Goal: Transaction & Acquisition: Subscribe to service/newsletter

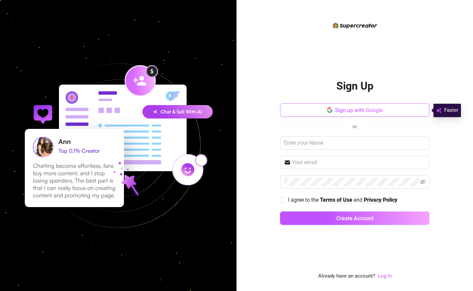
click at [323, 110] on button "Sign up with Google" at bounding box center [355, 109] width 150 height 13
click at [322, 107] on button "Sign up with Google" at bounding box center [355, 109] width 150 height 13
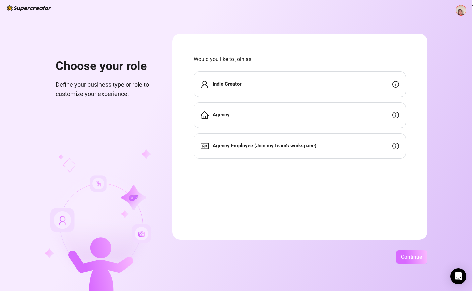
click at [410, 261] on button "Continue" at bounding box center [412, 256] width 32 height 13
click at [409, 259] on span "Continue" at bounding box center [411, 256] width 21 height 6
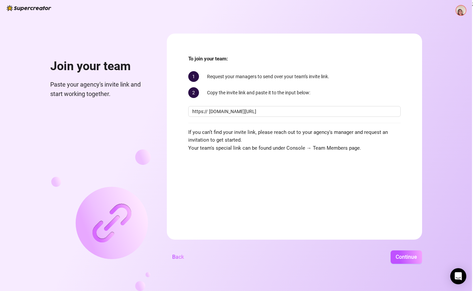
scroll to position [0, 19]
type input "[DOMAIN_NAME][URL]"
click at [407, 255] on span "Continue" at bounding box center [406, 256] width 21 height 6
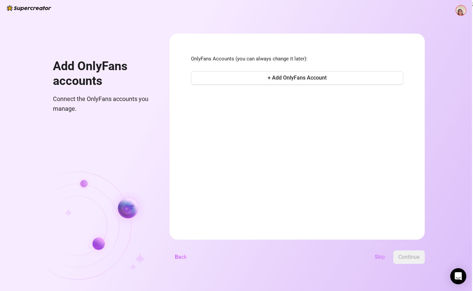
click at [378, 256] on span "Skip" at bounding box center [380, 256] width 10 height 6
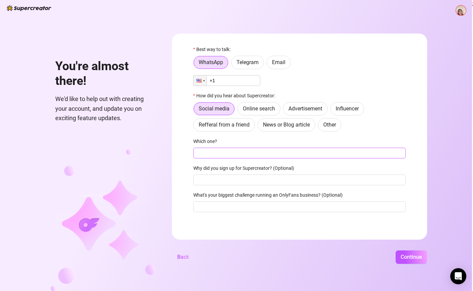
scroll to position [9, 0]
click at [204, 82] on div at bounding box center [200, 80] width 13 height 10
click at [311, 67] on div "WhatsApp Telegram Email" at bounding box center [299, 62] width 213 height 13
click at [329, 121] on label "Other" at bounding box center [329, 124] width 23 height 13
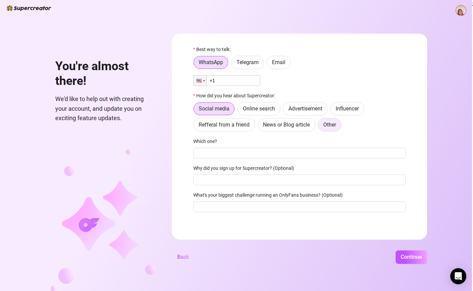
click at [320, 126] on input "Other" at bounding box center [320, 126] width 0 height 0
click at [417, 264] on div "You're almost there! We'd like to help out with creating your account, and upda…" at bounding box center [236, 145] width 472 height 291
click at [410, 259] on span "Continue" at bounding box center [411, 256] width 21 height 6
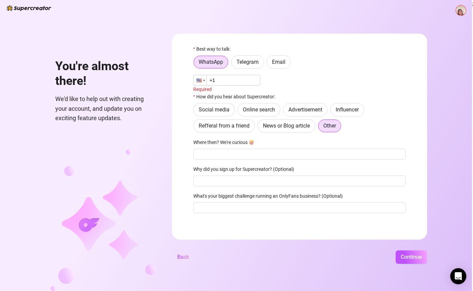
click at [199, 81] on div at bounding box center [198, 80] width 5 height 4
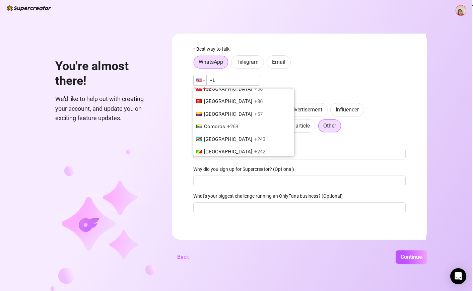
scroll to position [0, 0]
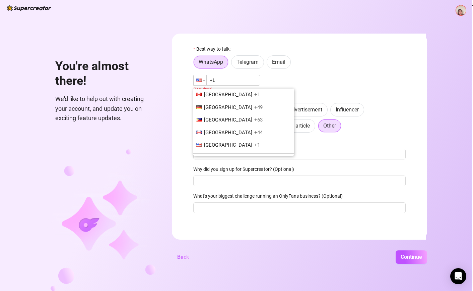
click at [210, 118] on span "[GEOGRAPHIC_DATA]" at bounding box center [228, 120] width 48 height 6
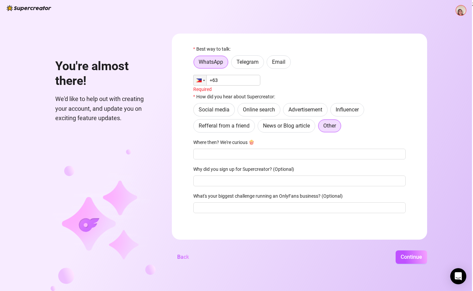
click at [232, 78] on input "+63" at bounding box center [226, 80] width 67 height 11
type input "[PHONE_NUMBER]"
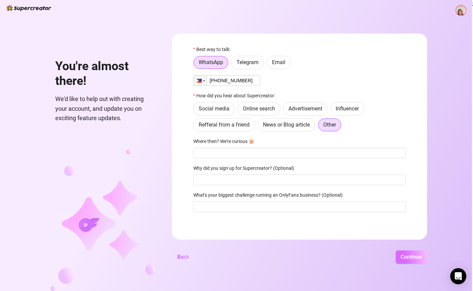
click at [419, 256] on span "Continue" at bounding box center [411, 256] width 21 height 6
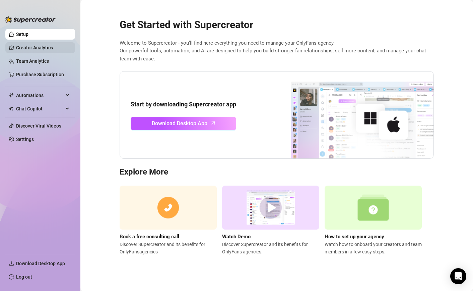
click at [43, 46] on link "Creator Analytics" at bounding box center [43, 47] width 54 height 11
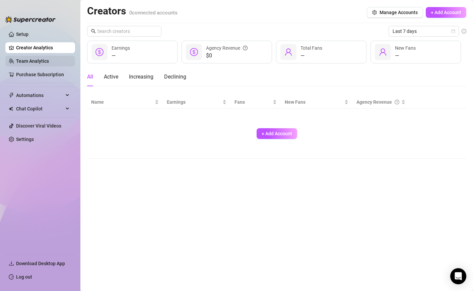
click at [42, 62] on link "Team Analytics" at bounding box center [32, 60] width 33 height 5
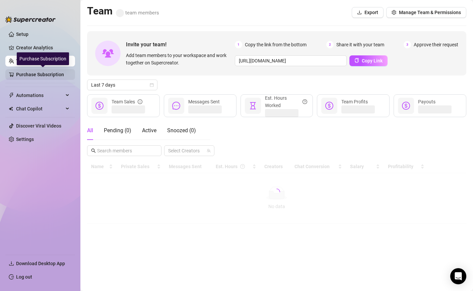
click at [39, 74] on link "Purchase Subscription" at bounding box center [43, 74] width 54 height 11
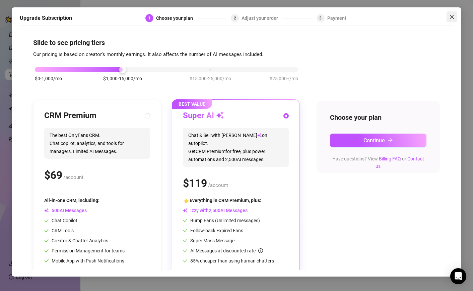
click at [453, 16] on icon "close" at bounding box center [452, 16] width 5 height 5
